Goal: Information Seeking & Learning: Learn about a topic

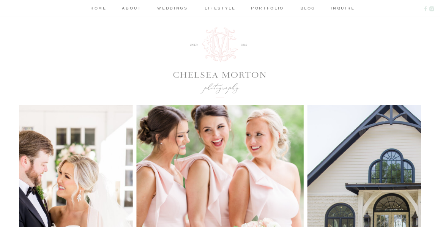
click at [425, 10] on icon at bounding box center [425, 8] width 2 height 5
click at [138, 8] on nav "about" at bounding box center [132, 9] width 22 height 8
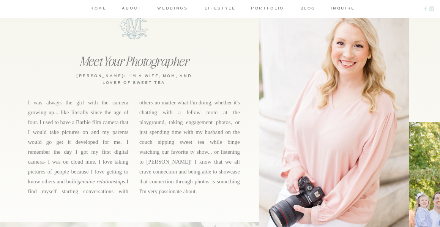
scroll to position [273, 0]
drag, startPoint x: 132, startPoint y: 73, endPoint x: 81, endPoint y: 73, distance: 50.8
click at [81, 73] on h3 "[PERSON_NAME]: i'm a WIFE, MOM, and lover of sweet tea" at bounding box center [133, 77] width 119 height 11
copy h3 "[PERSON_NAME]"
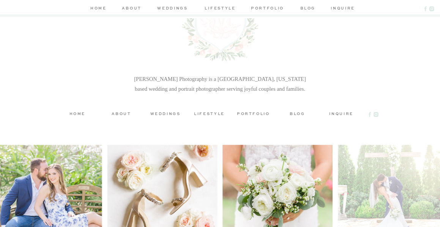
scroll to position [1898, 0]
